Goal: Task Accomplishment & Management: Manage account settings

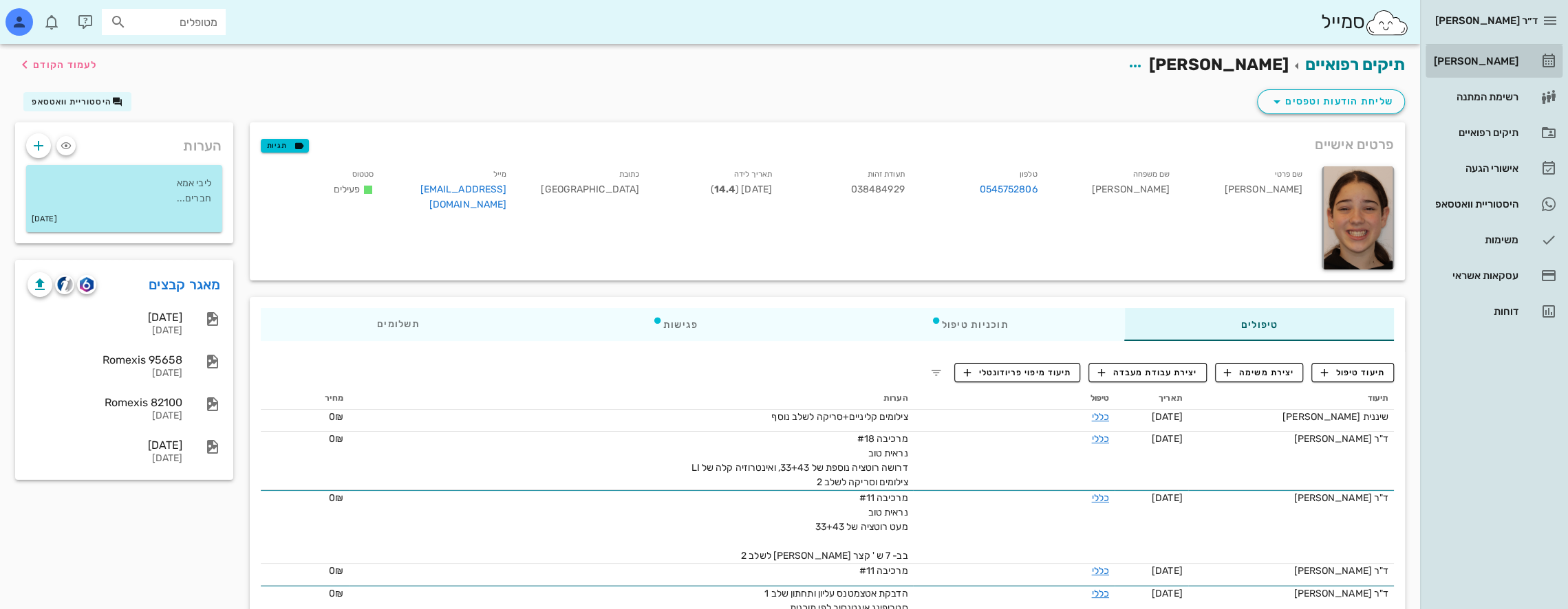
click at [1495, 57] on div "[PERSON_NAME]" at bounding box center [1475, 61] width 87 height 11
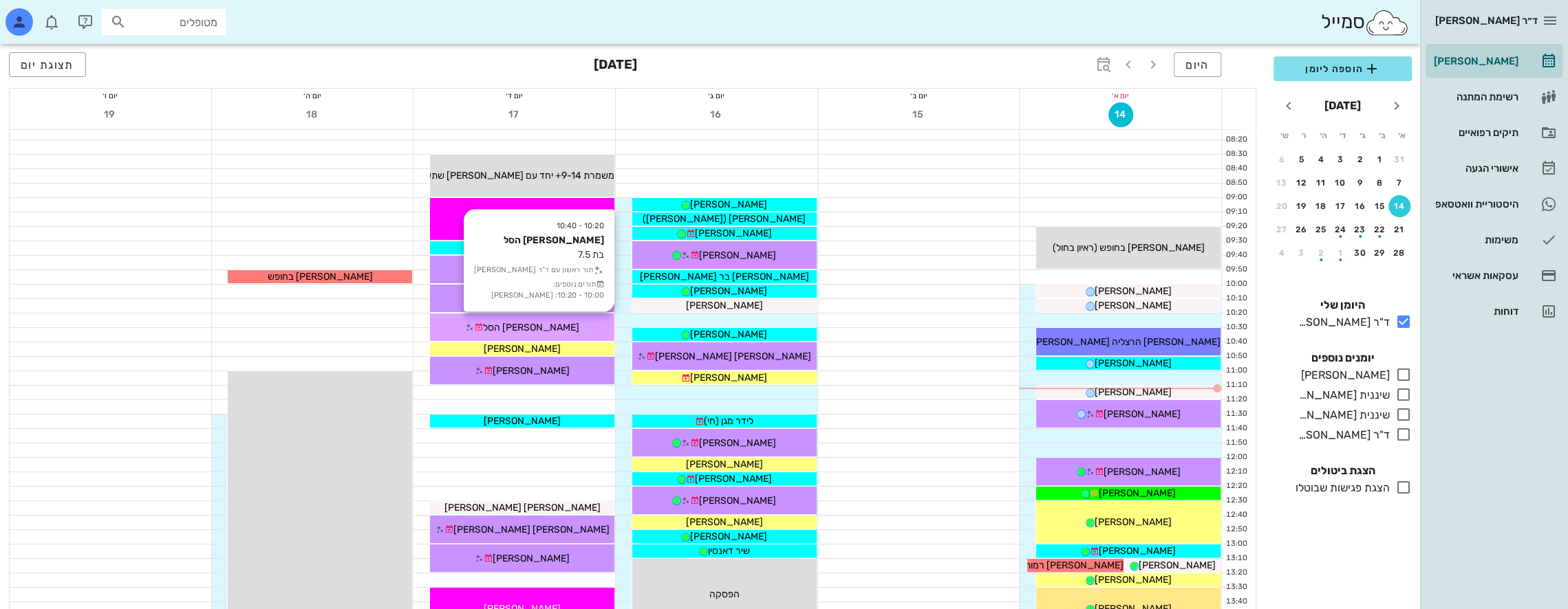
scroll to position [137, 0]
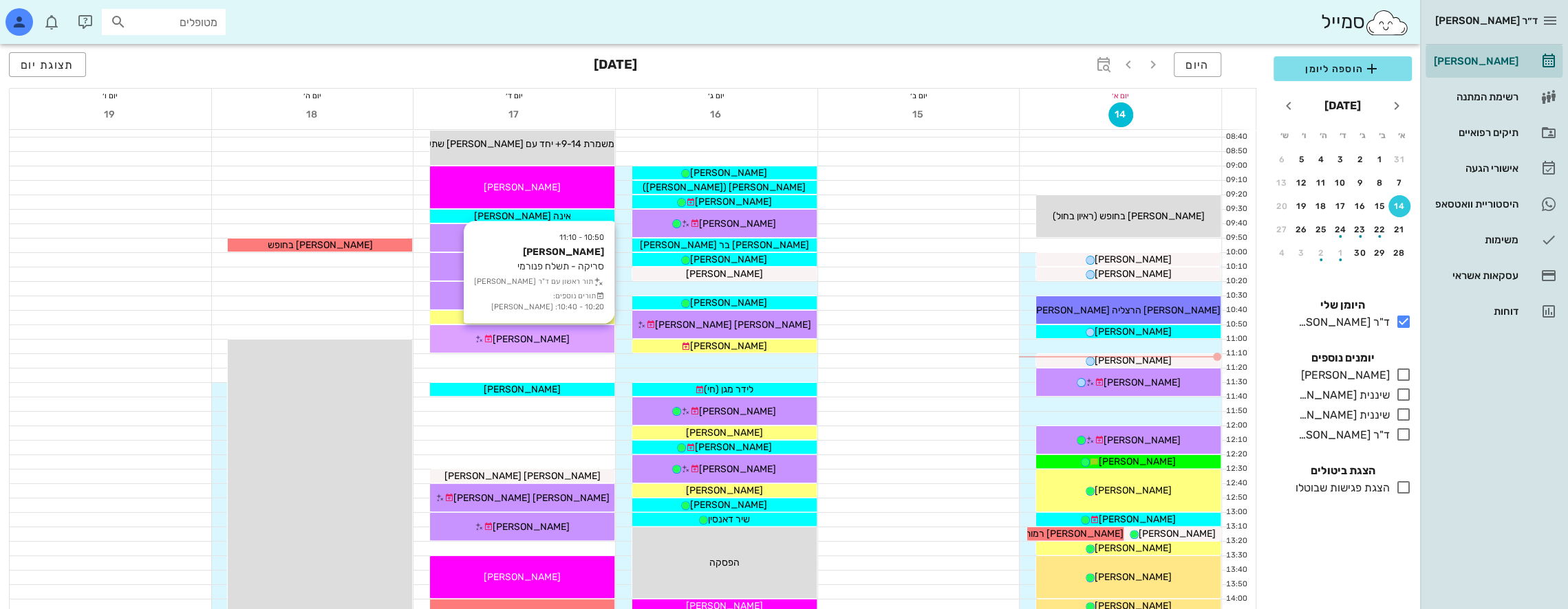
click at [553, 333] on span "[PERSON_NAME]" at bounding box center [531, 339] width 77 height 12
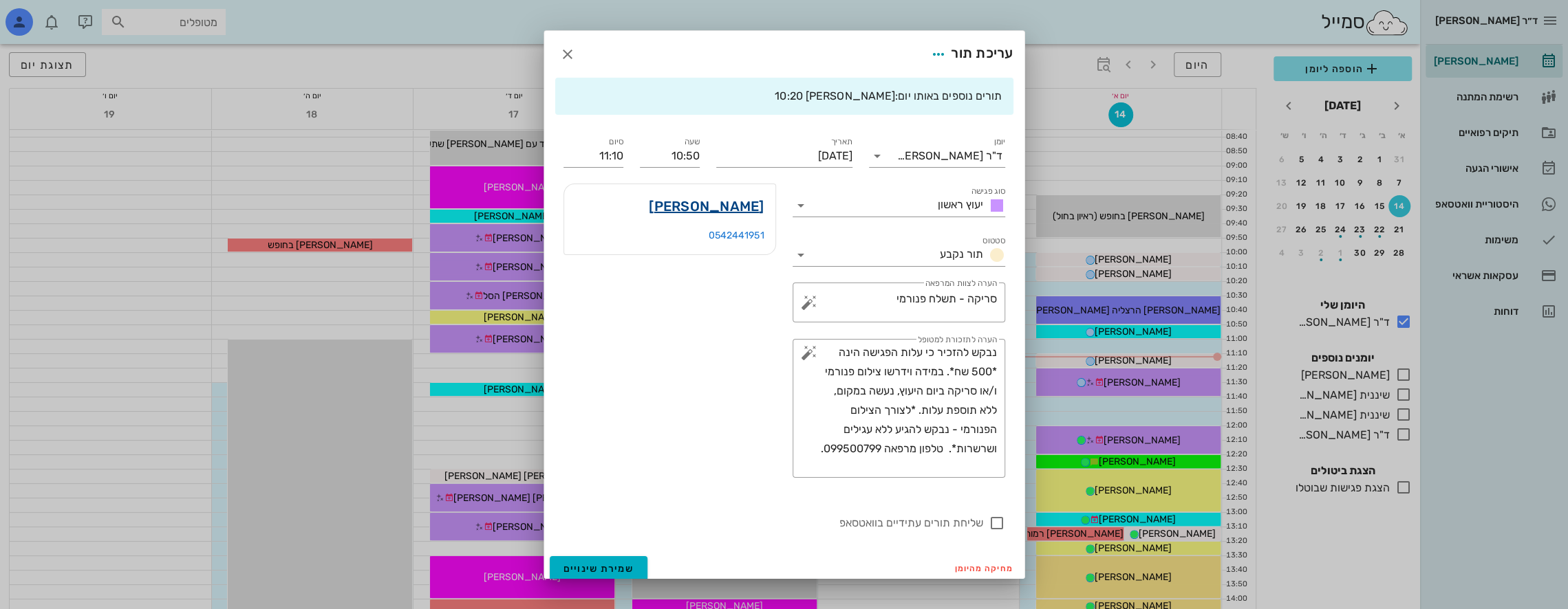
click at [753, 201] on link "רבקה אברהם" at bounding box center [706, 206] width 115 height 22
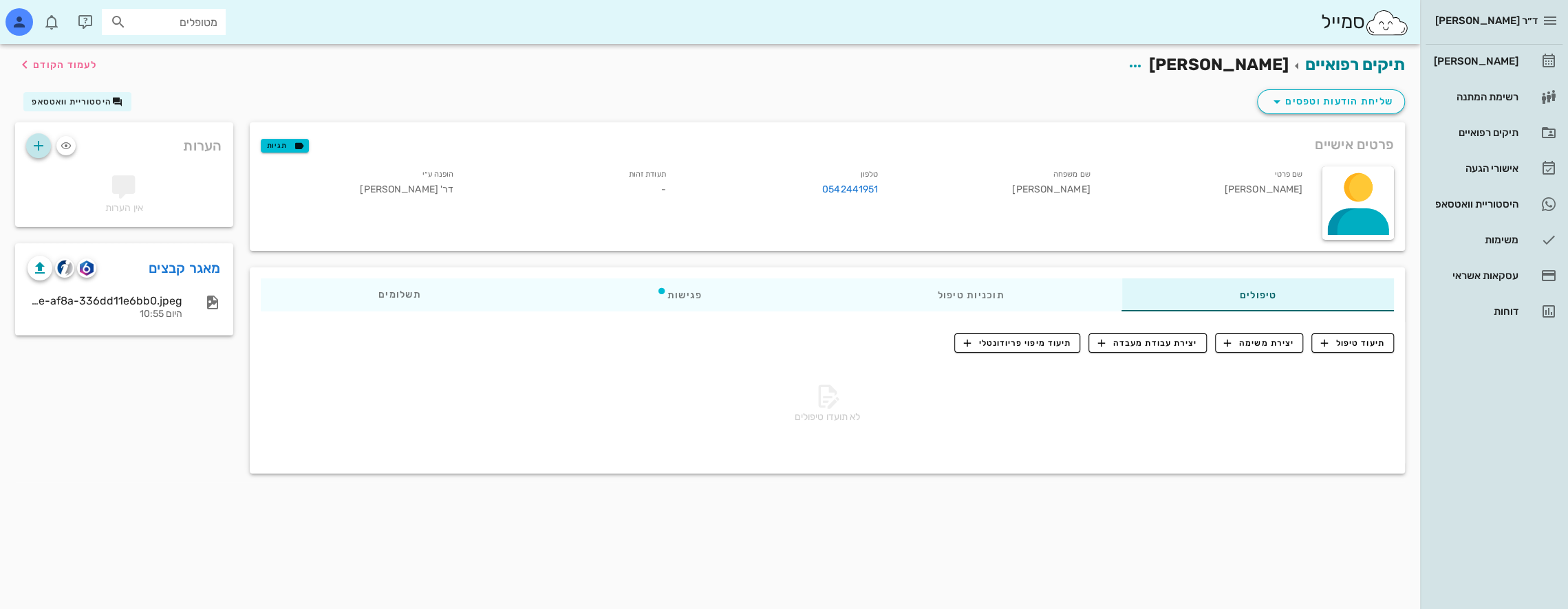
click at [39, 146] on icon "button" at bounding box center [38, 145] width 17 height 17
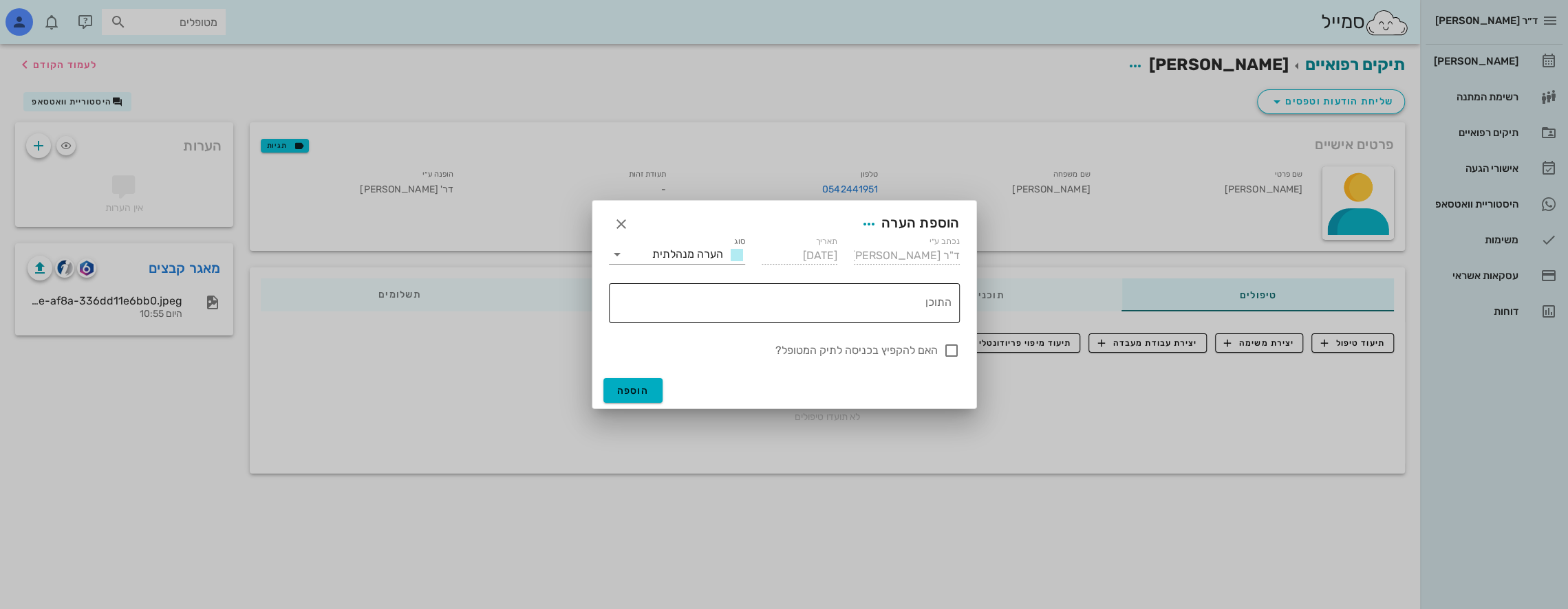
click at [895, 298] on textarea "התוכן" at bounding box center [781, 307] width 340 height 33
type textarea "n"
type textarea "מופנית מד"ר עמנואל גיליס"
click at [640, 393] on span "הוספה" at bounding box center [633, 391] width 32 height 12
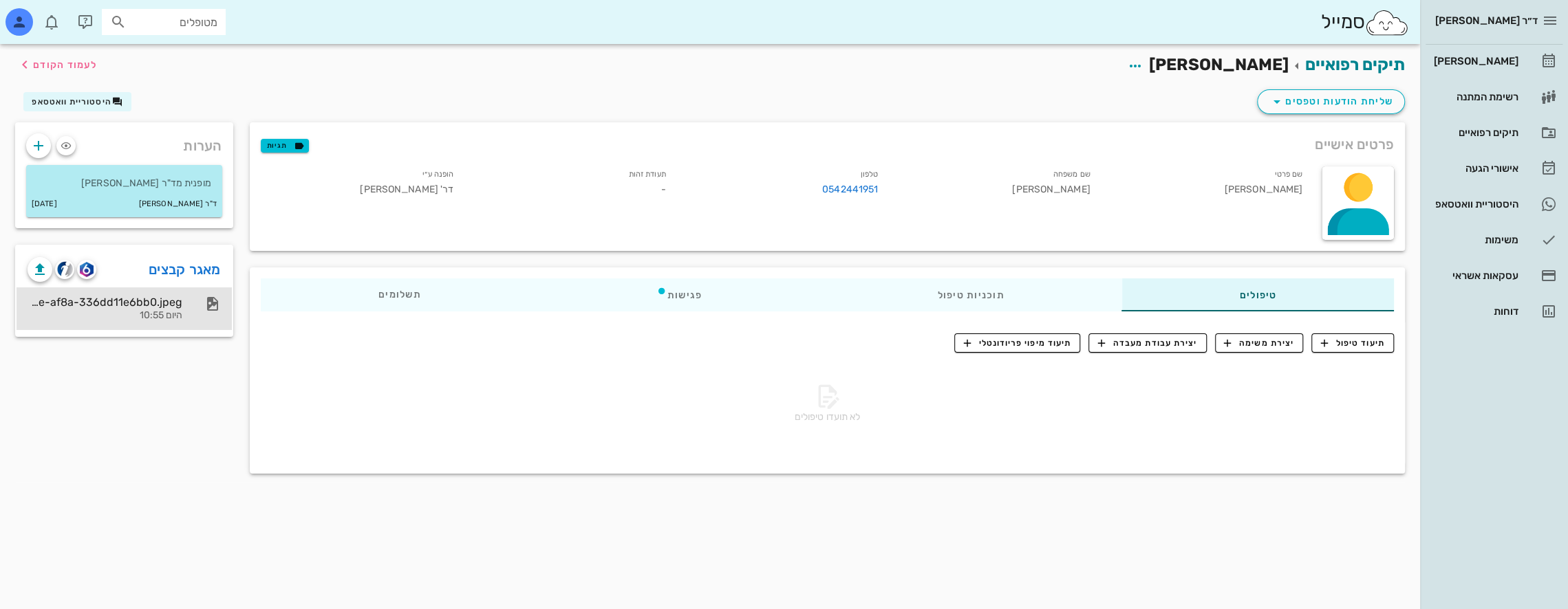
click at [134, 301] on div "5b7d26d8-e920-471e-af8a-336dd11e6bb0.jpeg" at bounding box center [104, 301] width 155 height 13
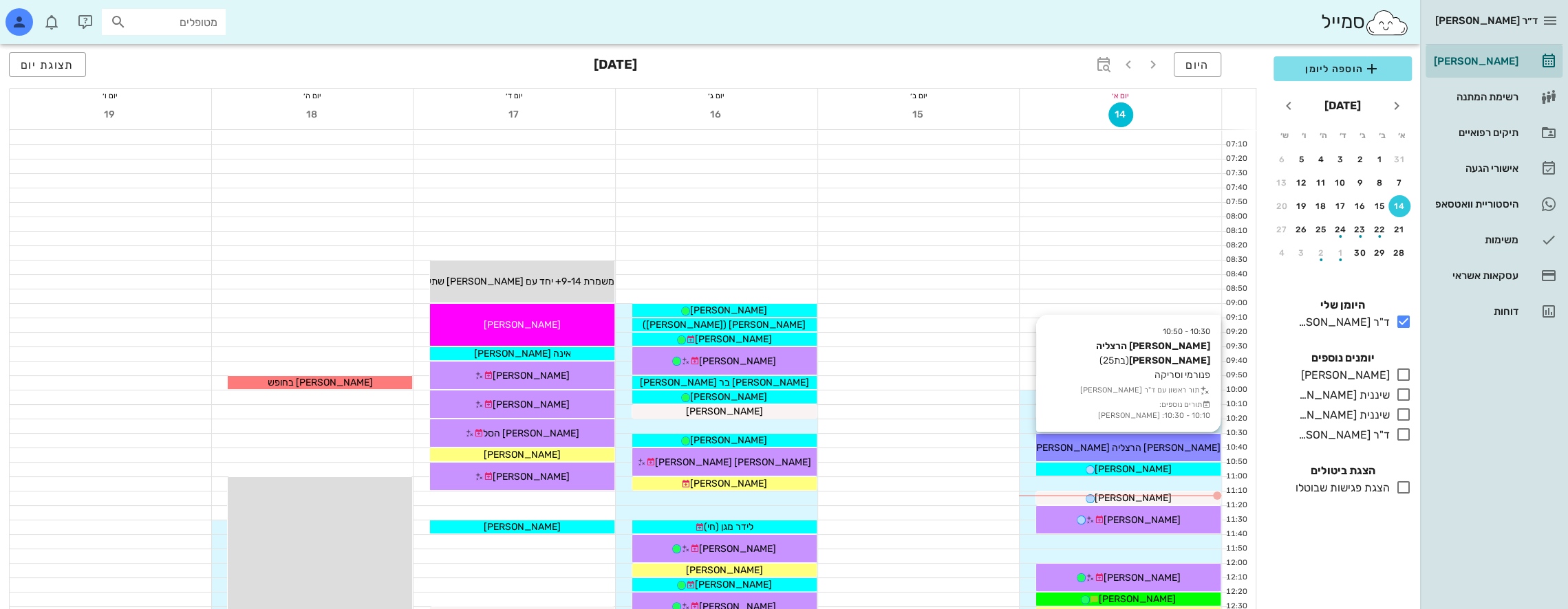
click at [1179, 445] on div "[PERSON_NAME] הרצליה [PERSON_NAME]" at bounding box center [1128, 448] width 184 height 14
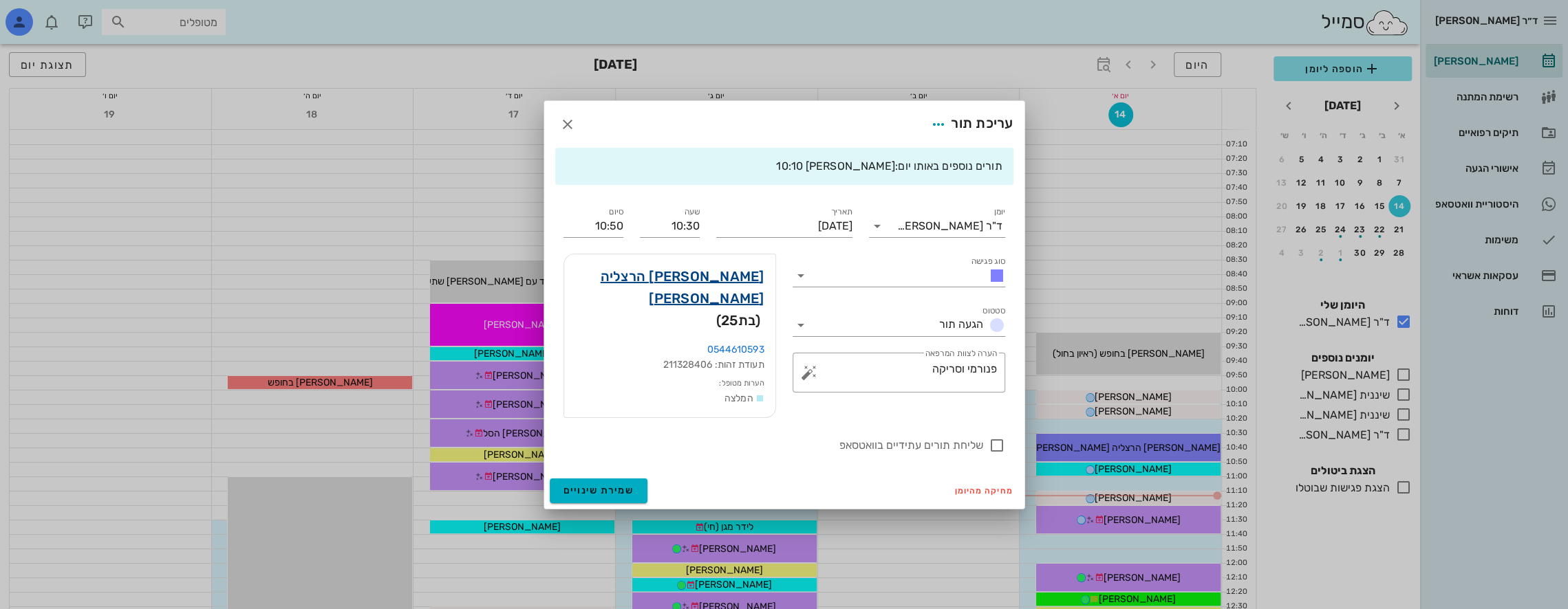
click at [746, 286] on link "[PERSON_NAME] הרצליה [PERSON_NAME]" at bounding box center [670, 287] width 189 height 44
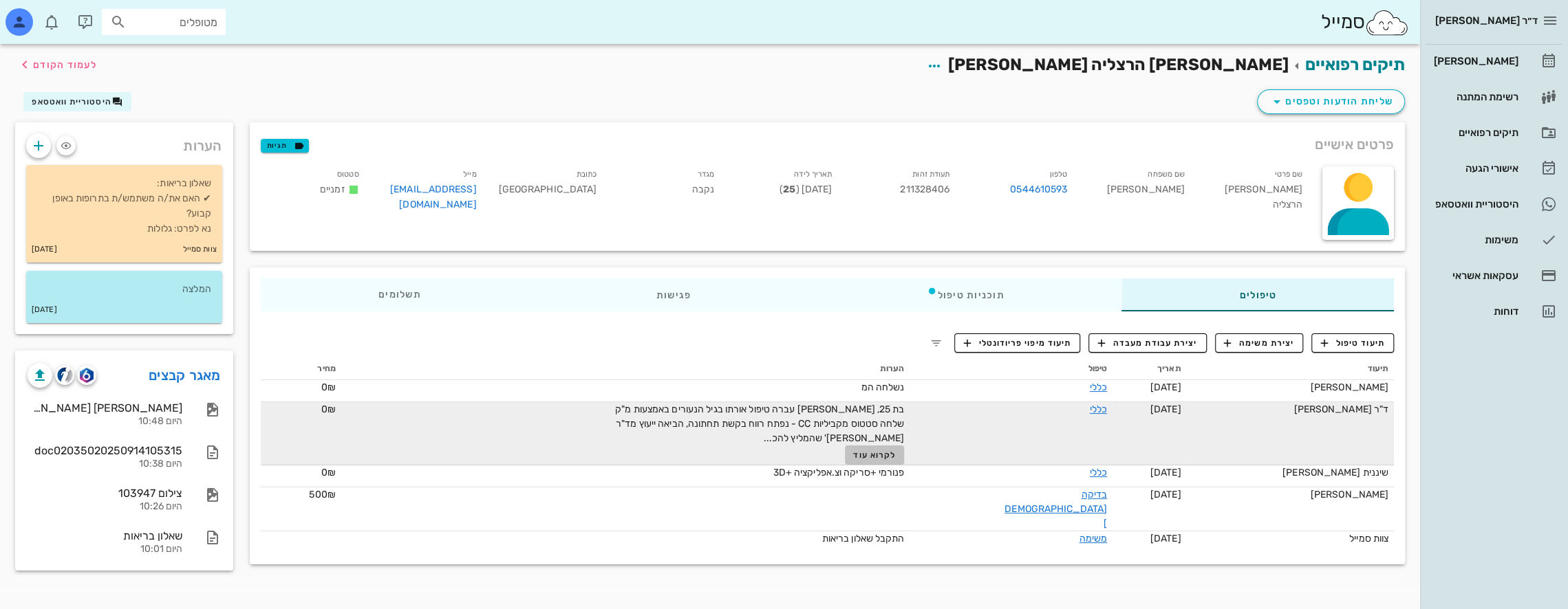
click at [896, 455] on span "לקרוא עוד" at bounding box center [874, 455] width 43 height 10
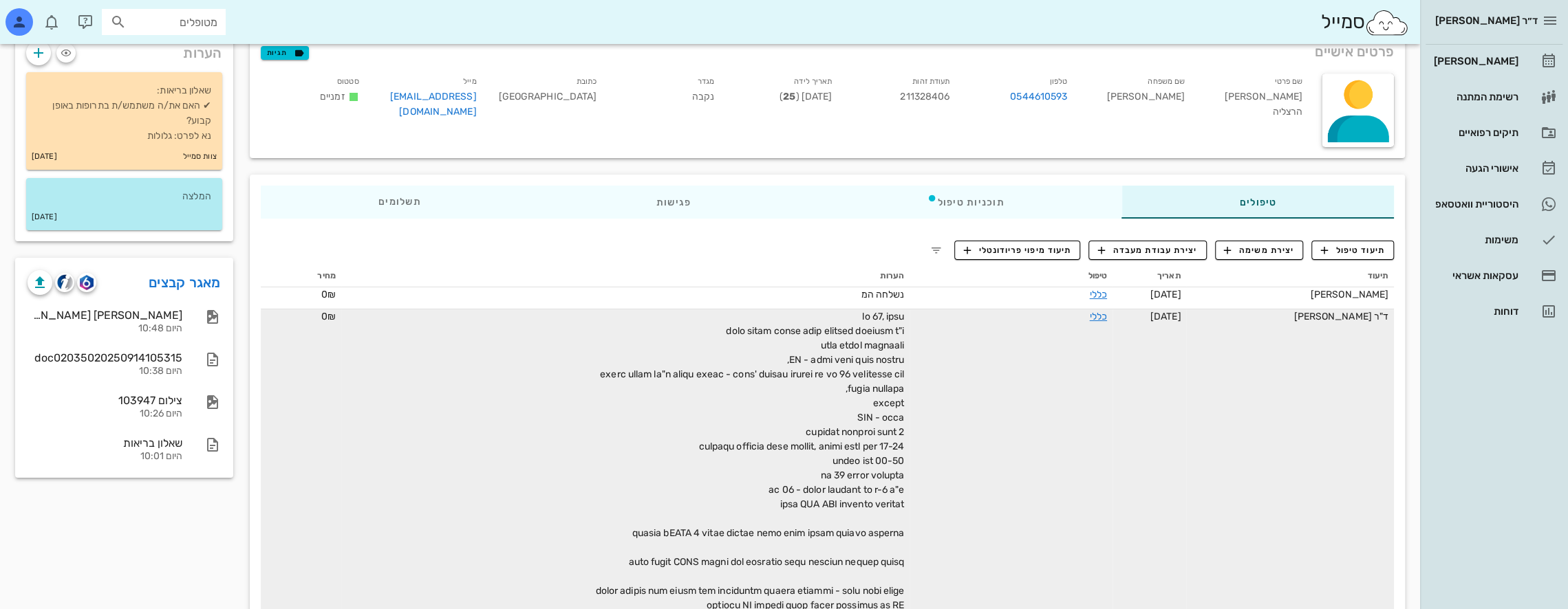
scroll to position [137, 0]
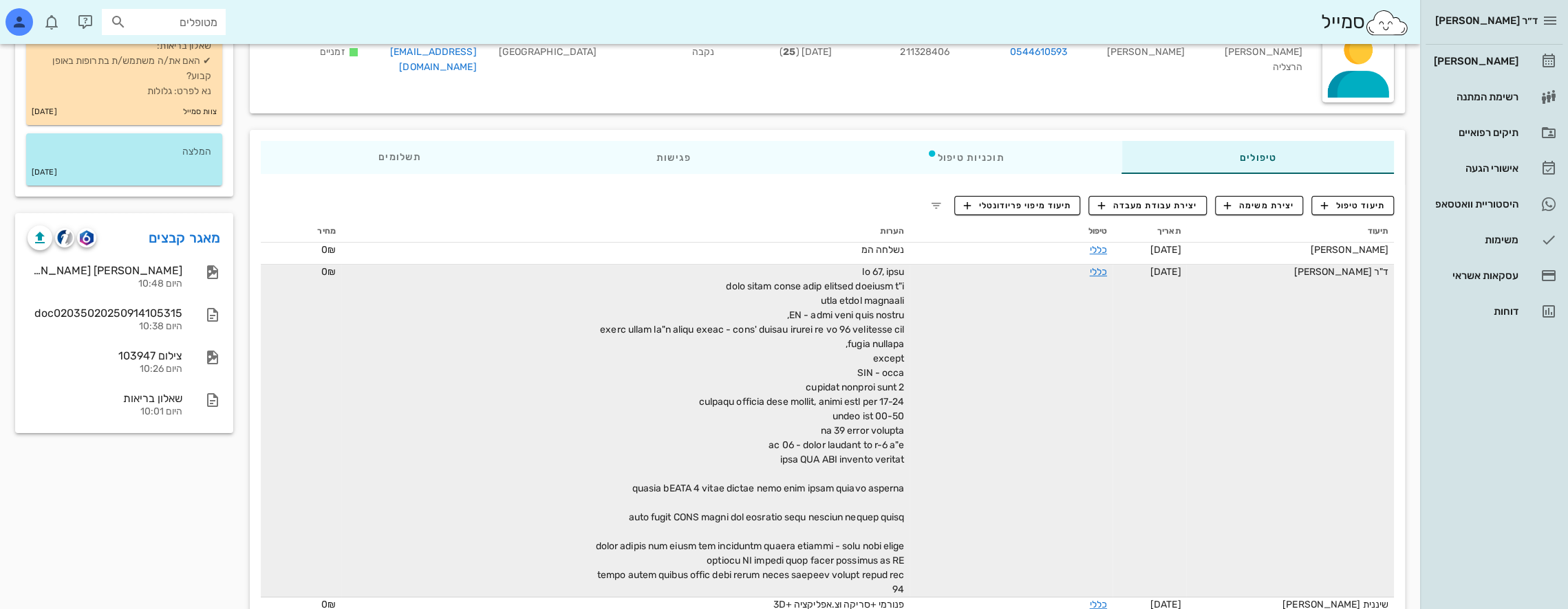
click at [904, 468] on div at bounding box center [749, 430] width 310 height 332
click at [802, 461] on div at bounding box center [749, 430] width 310 height 332
click at [1082, 277] on div "כללי" at bounding box center [1055, 271] width 103 height 14
click at [1089, 271] on link "כללי" at bounding box center [1097, 272] width 17 height 12
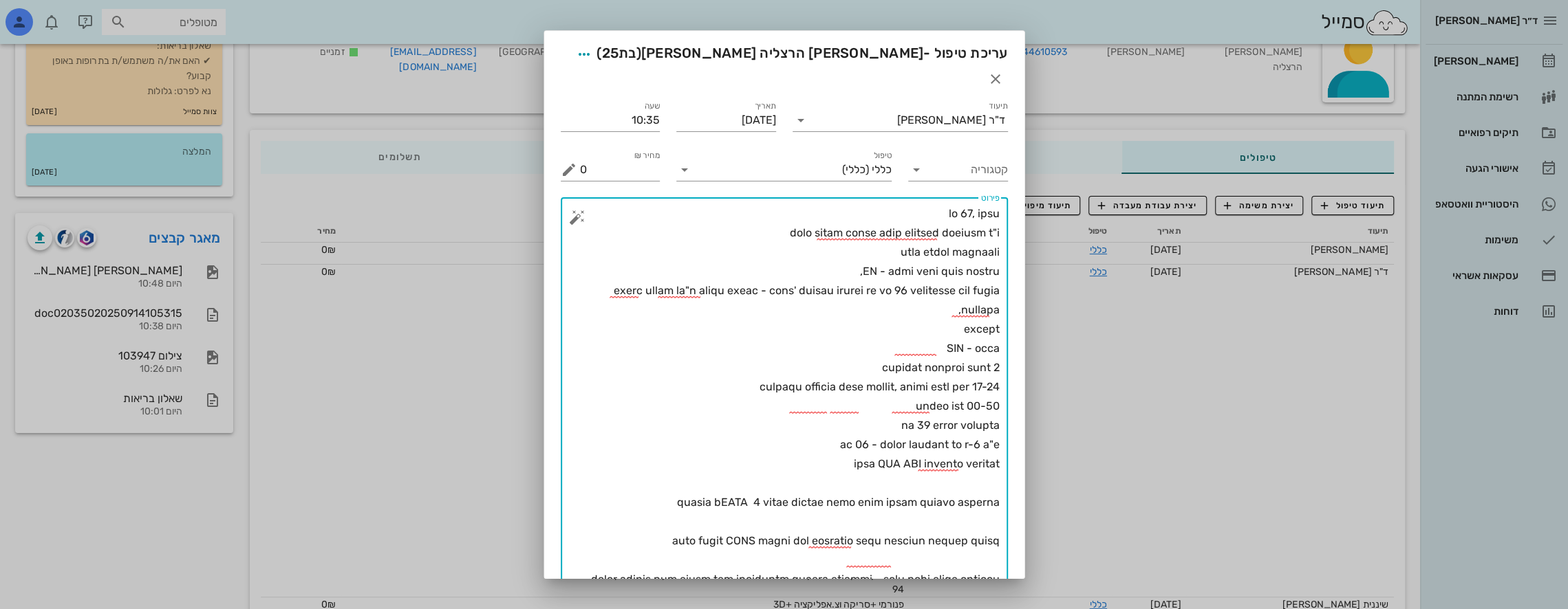
click at [980, 457] on textarea "פירוט" at bounding box center [790, 416] width 419 height 424
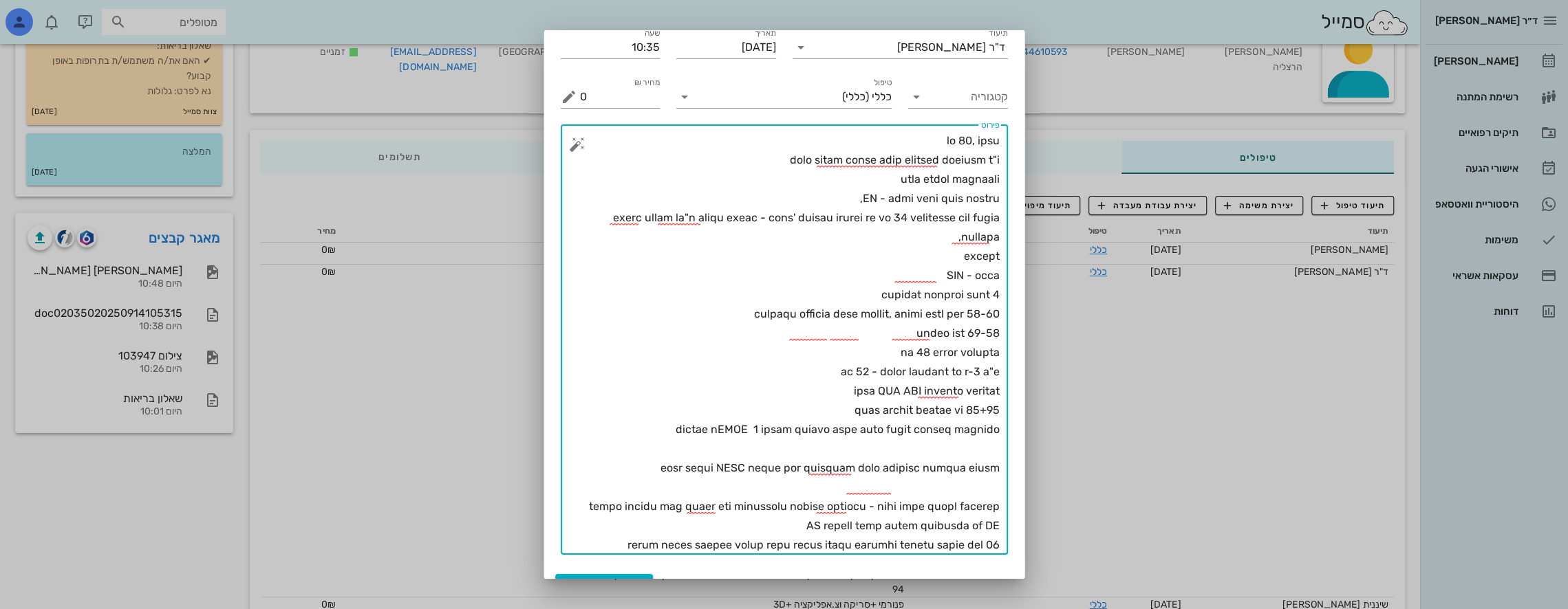
scroll to position [74, 0]
type textarea "lo 80, ipsu dolo sitam conse adip elitsed doeiusm t"i utla etdol magnaali EN - …"
click at [615, 580] on span "שמירת שינויים" at bounding box center [604, 586] width 71 height 12
